Goal: Task Accomplishment & Management: Use online tool/utility

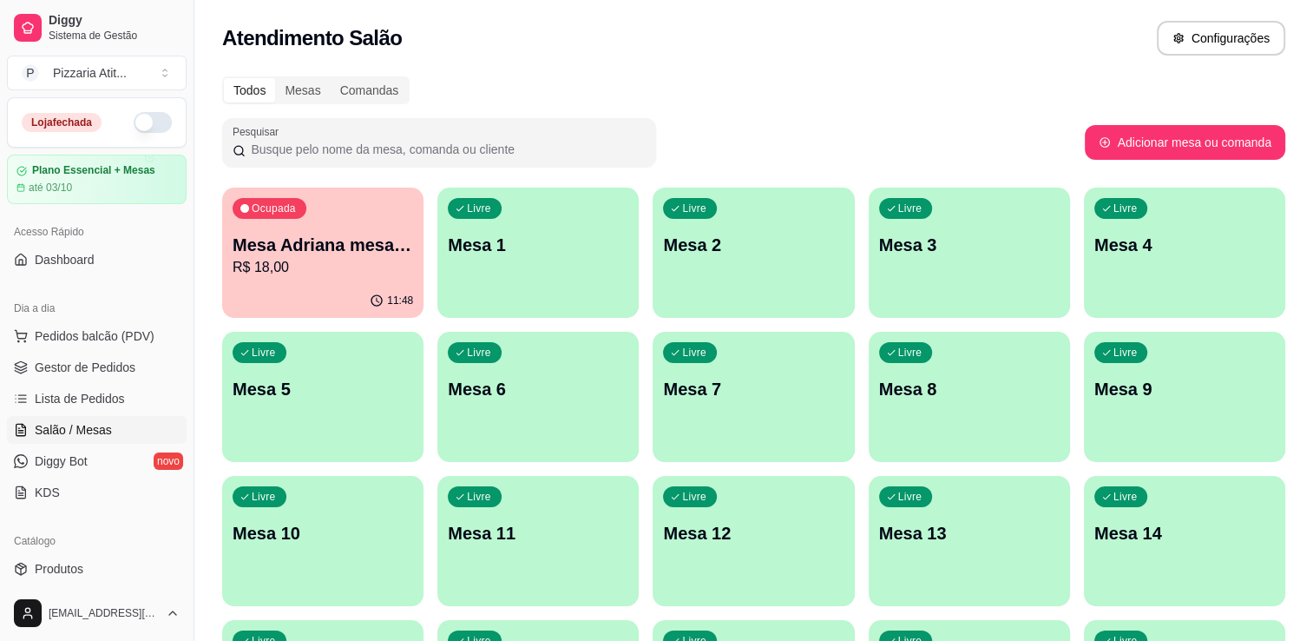
click at [140, 124] on button "button" at bounding box center [153, 122] width 38 height 21
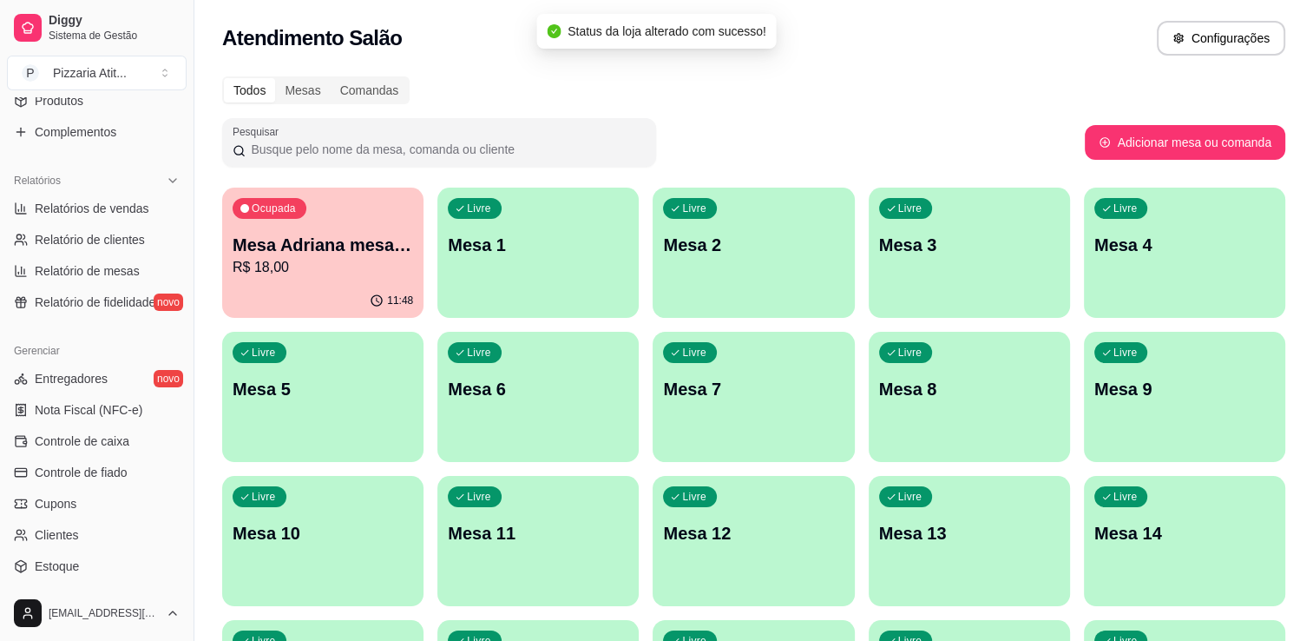
scroll to position [553, 0]
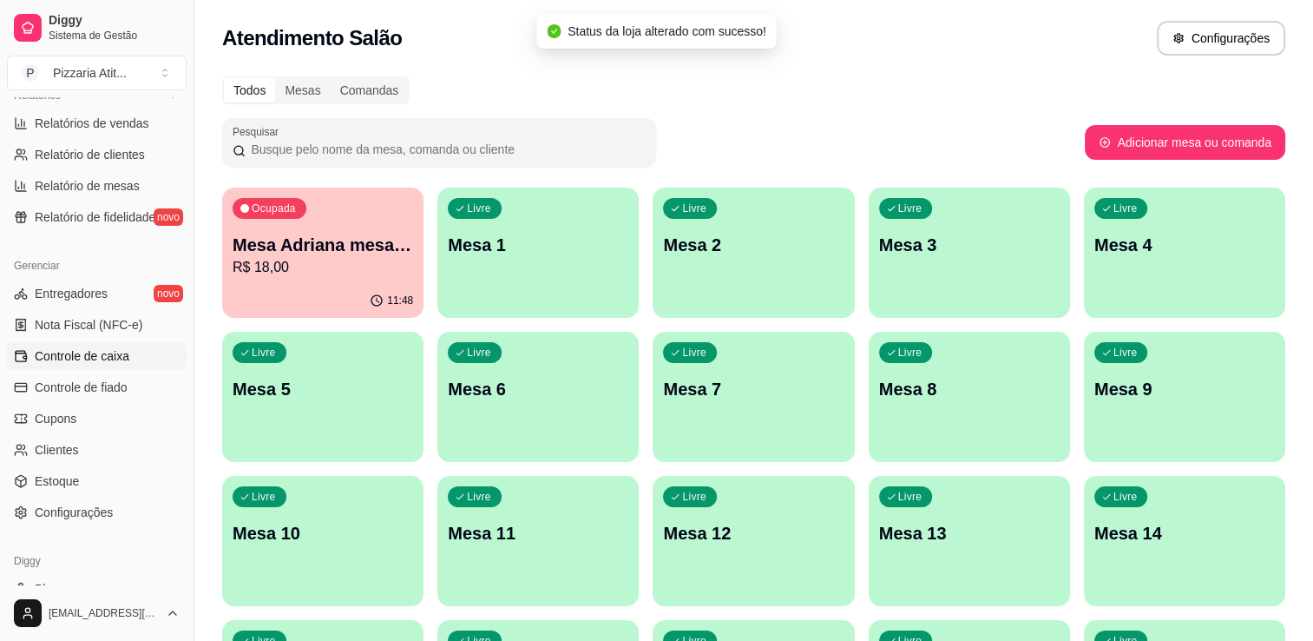
click at [132, 356] on link "Controle de caixa" at bounding box center [97, 356] width 180 height 28
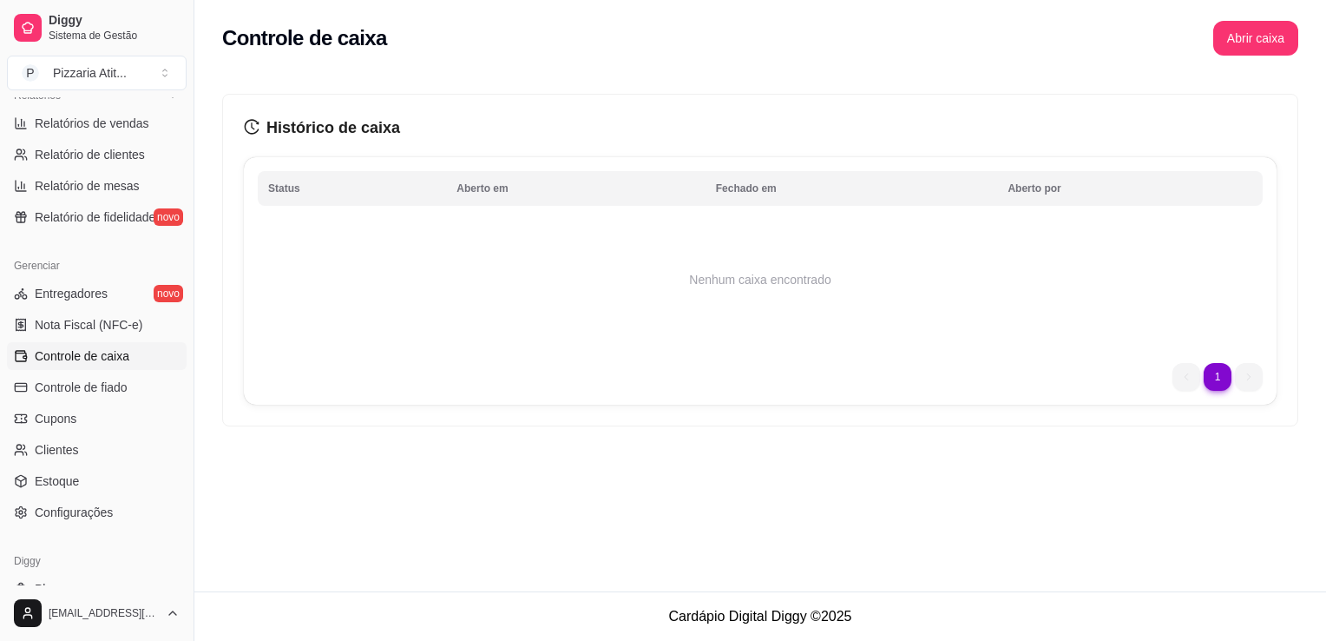
click at [1161, 277] on td "Nenhum caixa encontrado" at bounding box center [760, 279] width 1005 height 139
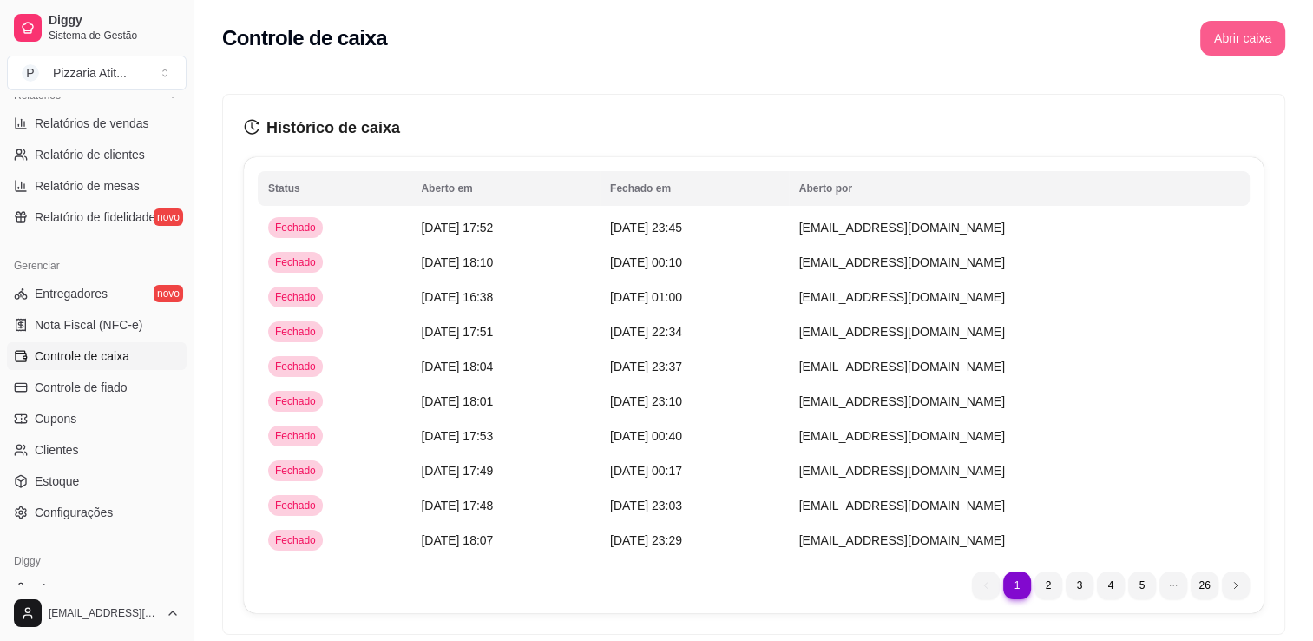
click at [1258, 40] on button "Abrir caixa" at bounding box center [1242, 38] width 85 height 35
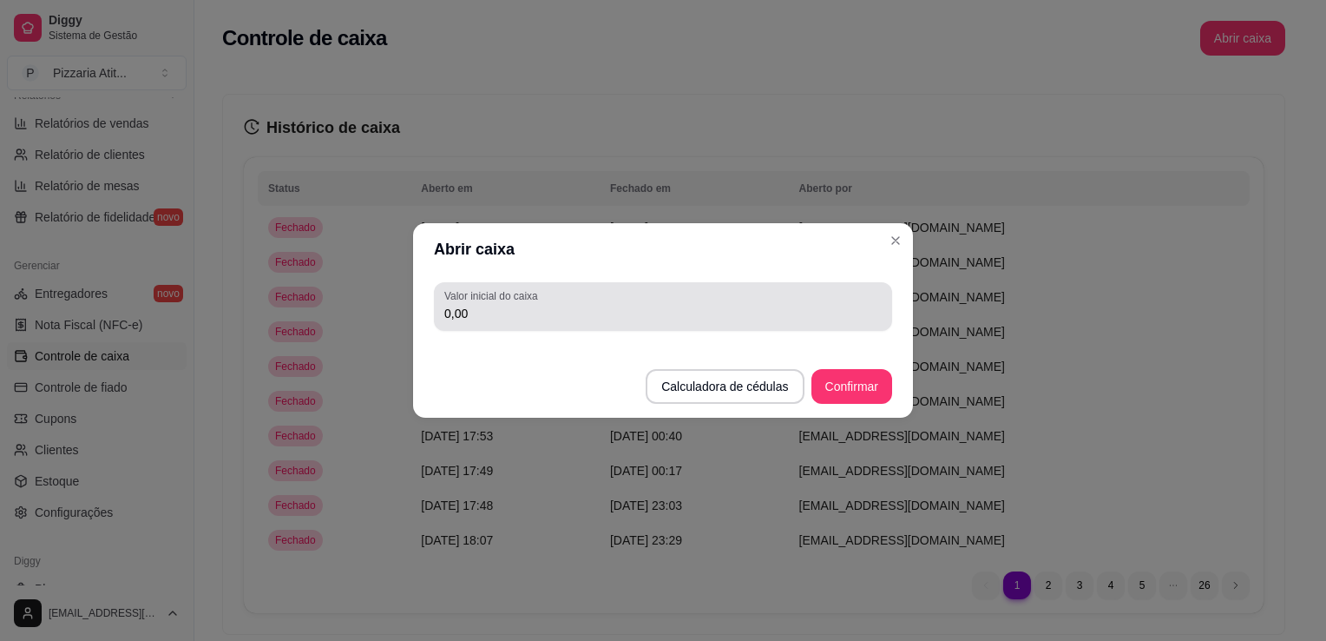
click at [856, 294] on div "0,00" at bounding box center [662, 306] width 437 height 35
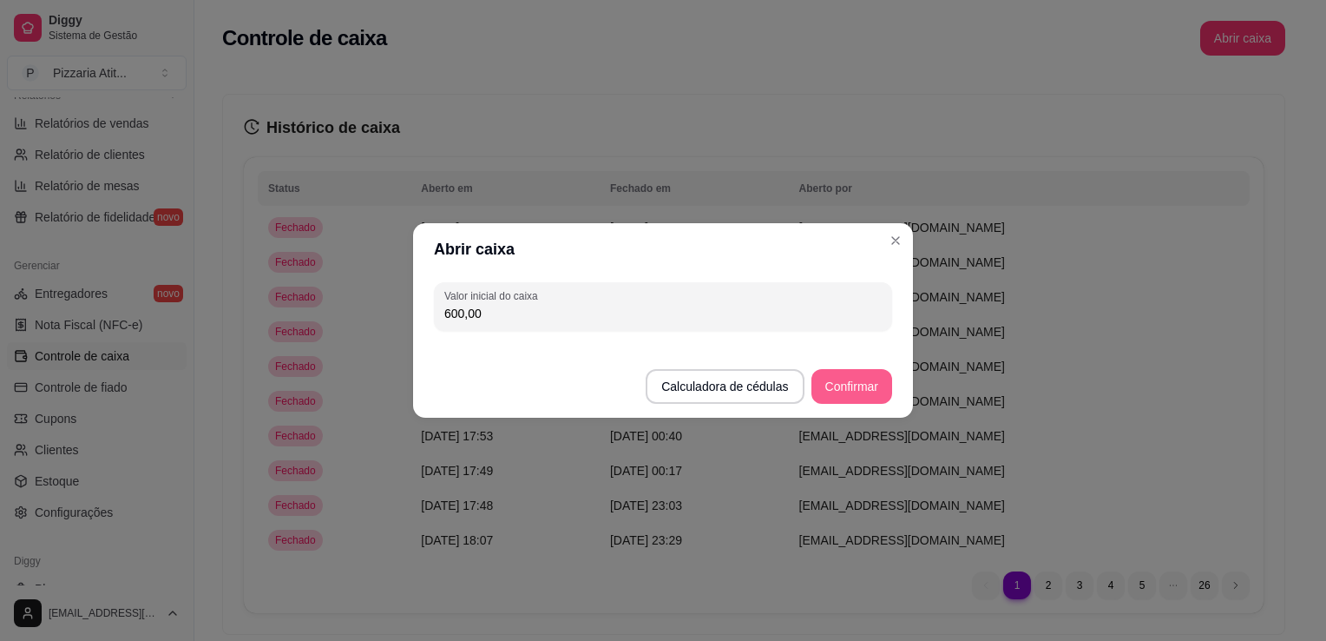
type input "600,00"
click at [851, 391] on button "Confirmar" at bounding box center [851, 387] width 79 height 34
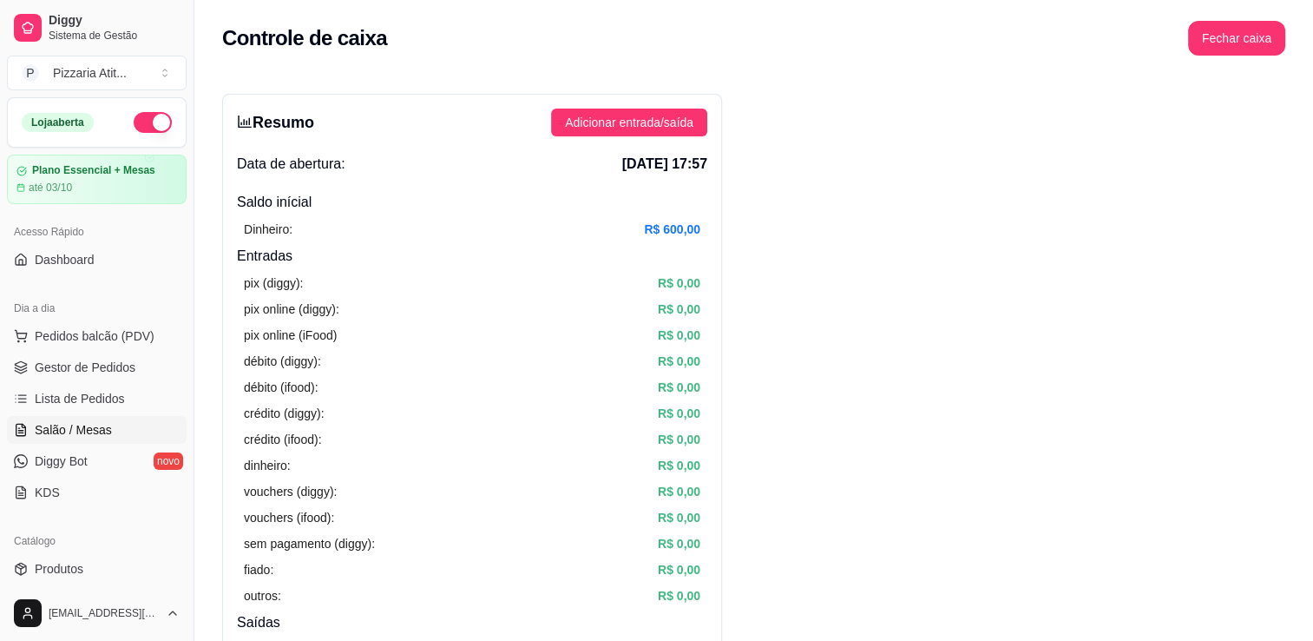
click at [111, 439] on link "Salão / Mesas" at bounding box center [97, 430] width 180 height 28
